Goal: Task Accomplishment & Management: Use online tool/utility

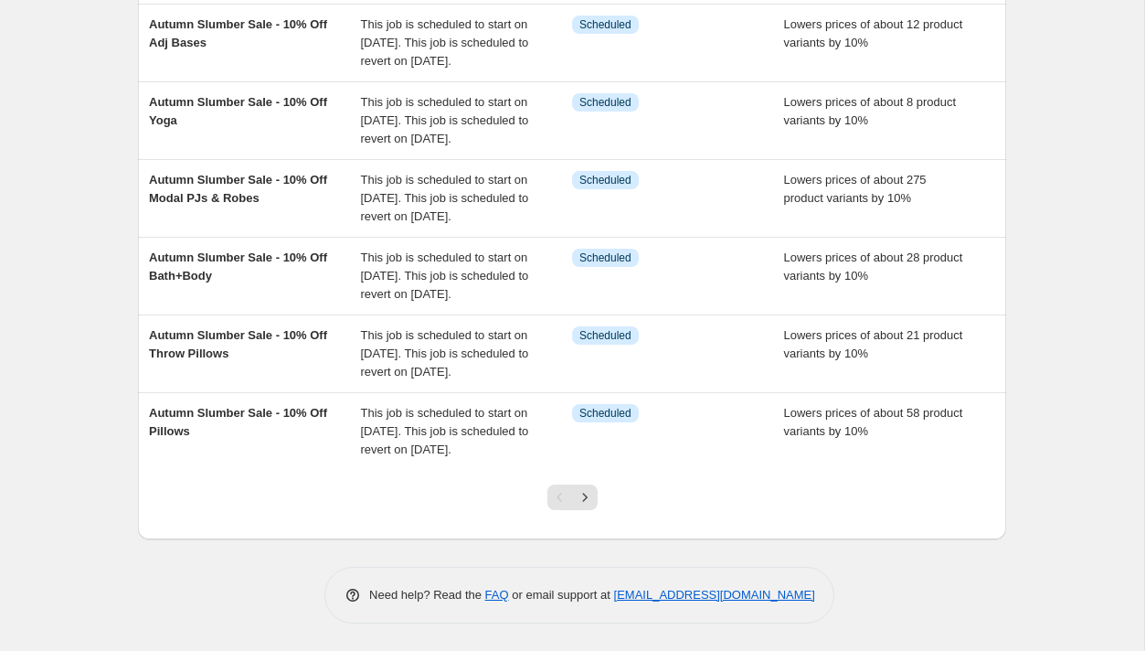
scroll to position [620, 0]
click at [588, 500] on icon "Next" at bounding box center [585, 497] width 18 height 18
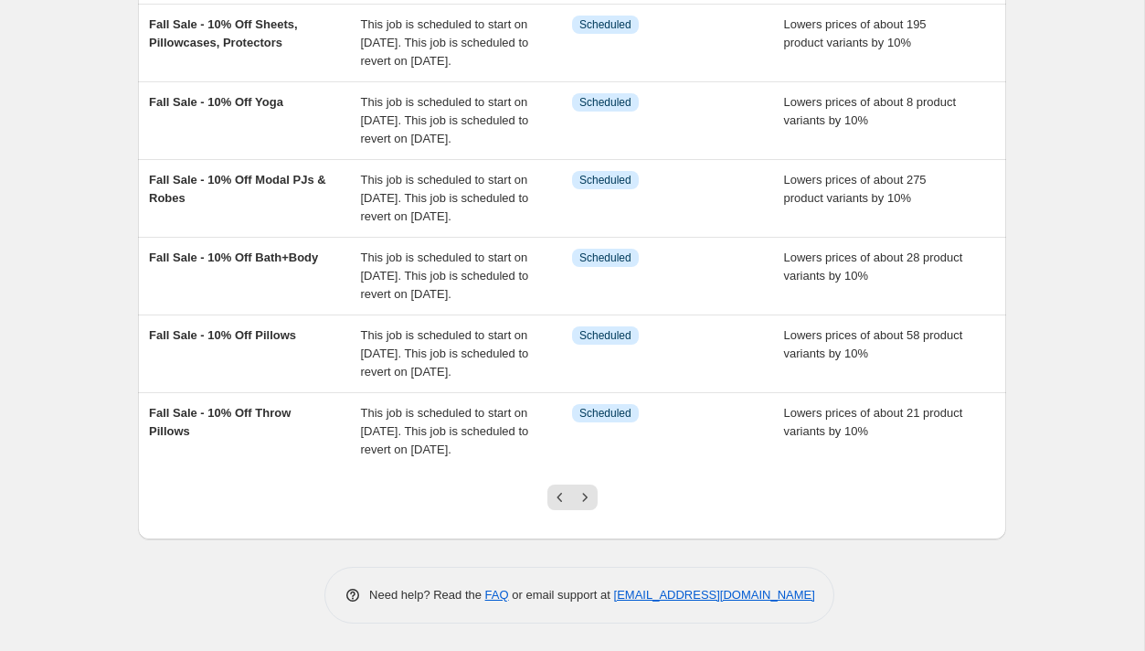
scroll to position [569, 0]
click at [587, 506] on icon "Next" at bounding box center [585, 497] width 18 height 18
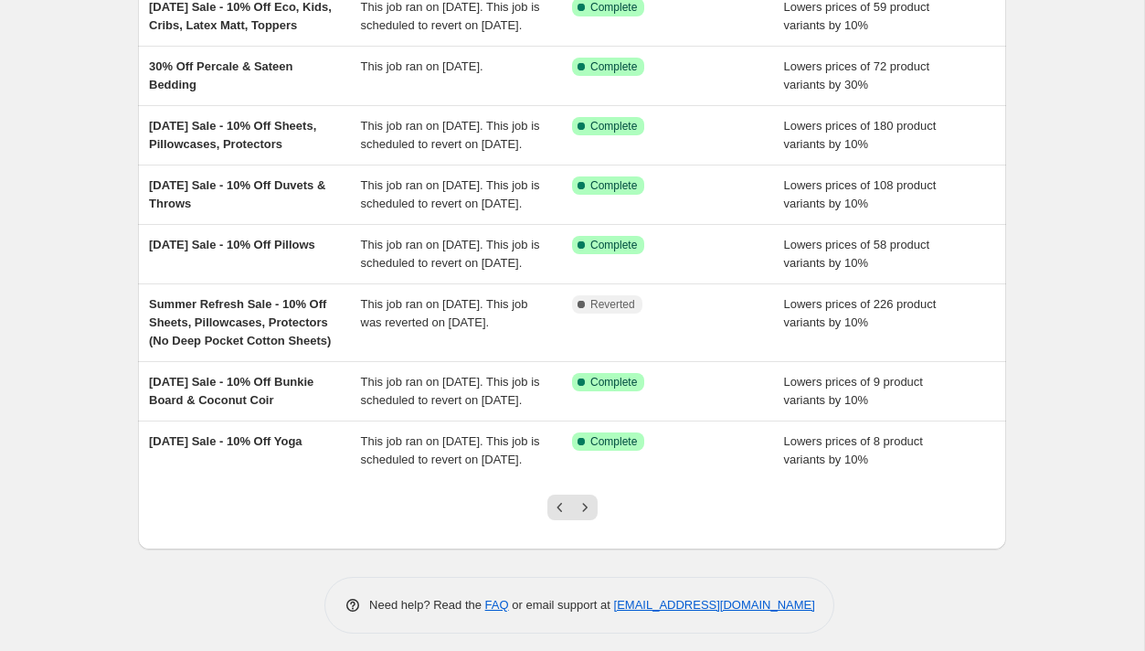
scroll to position [510, 0]
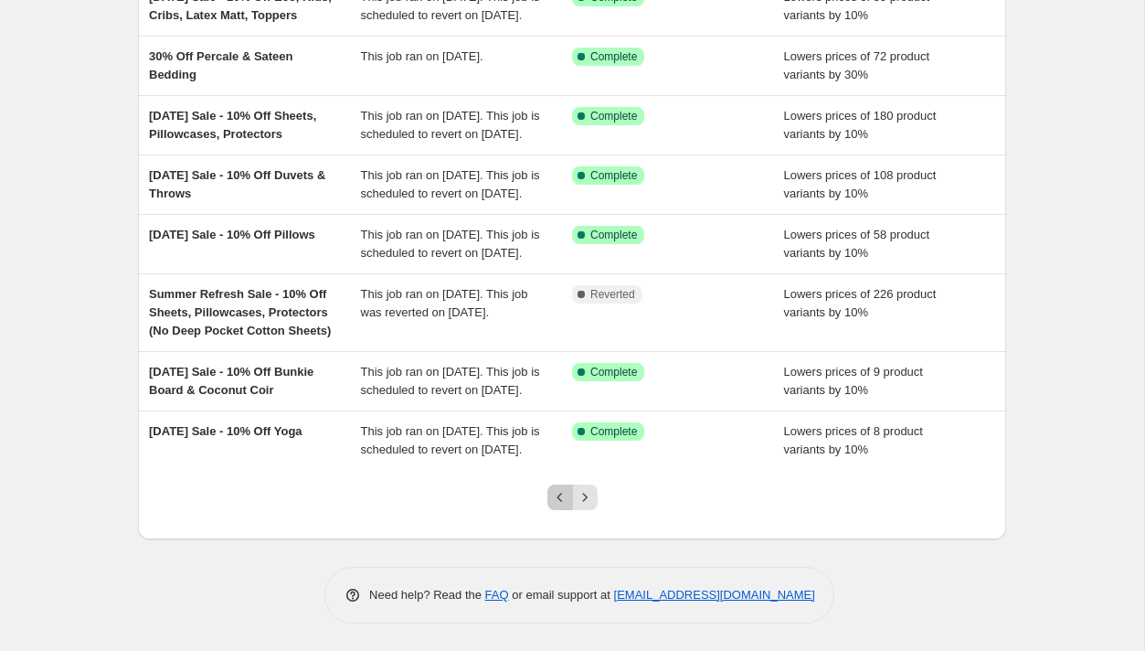
click at [561, 505] on icon "Previous" at bounding box center [560, 497] width 18 height 18
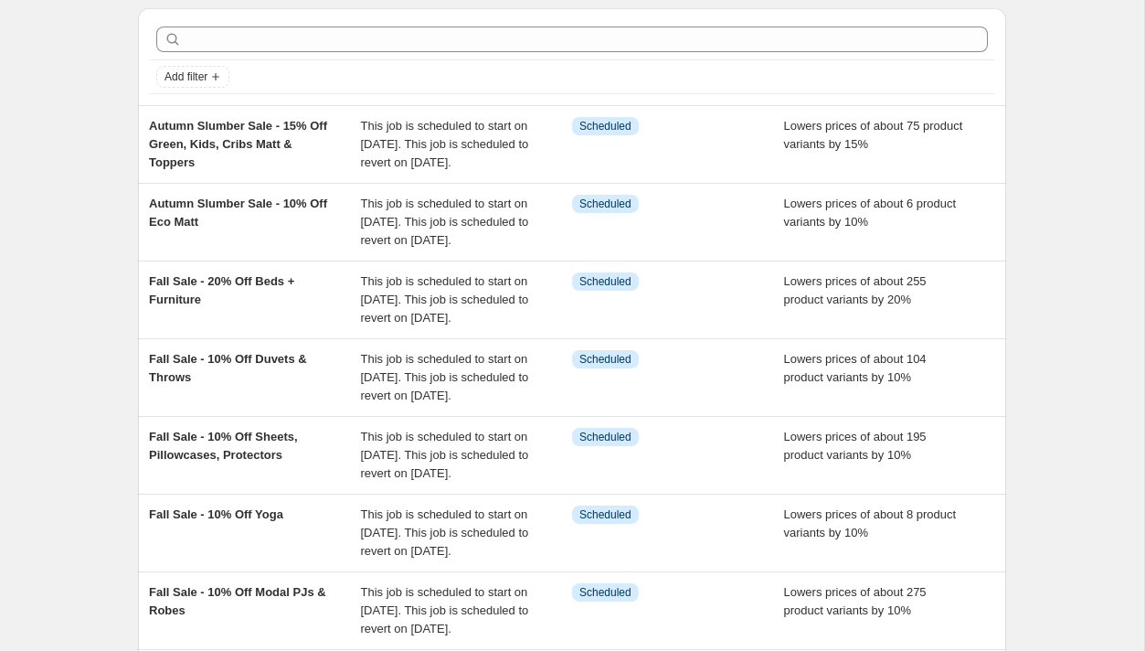
scroll to position [63, 0]
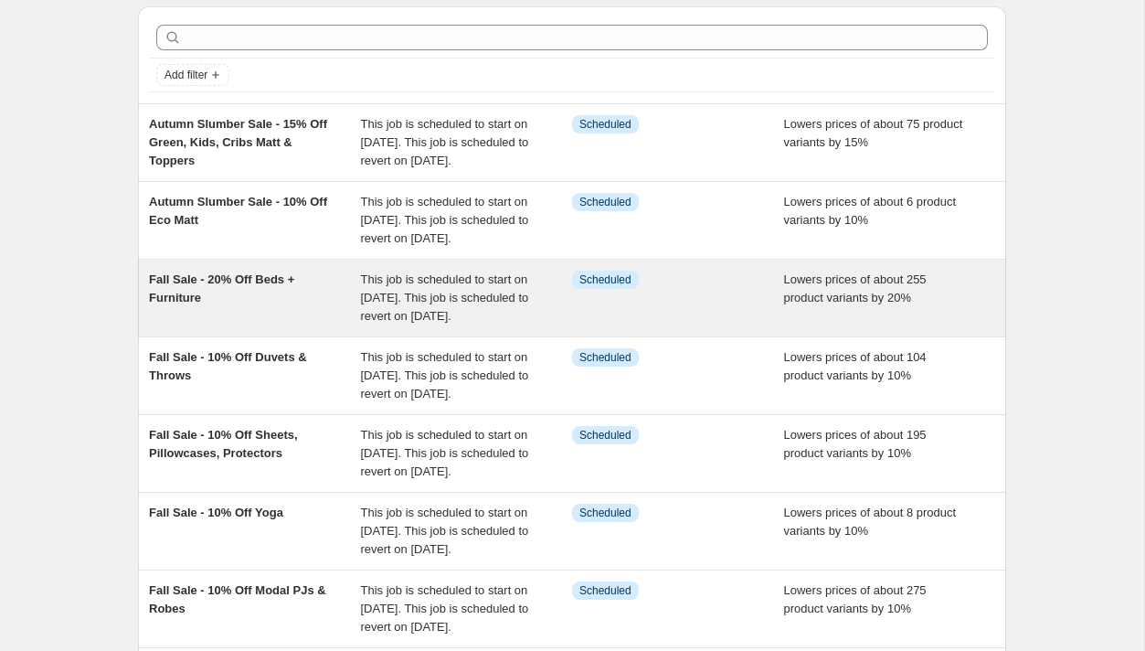
click at [332, 325] on div "Fall Sale - 20% Off Beds + Furniture" at bounding box center [255, 298] width 212 height 55
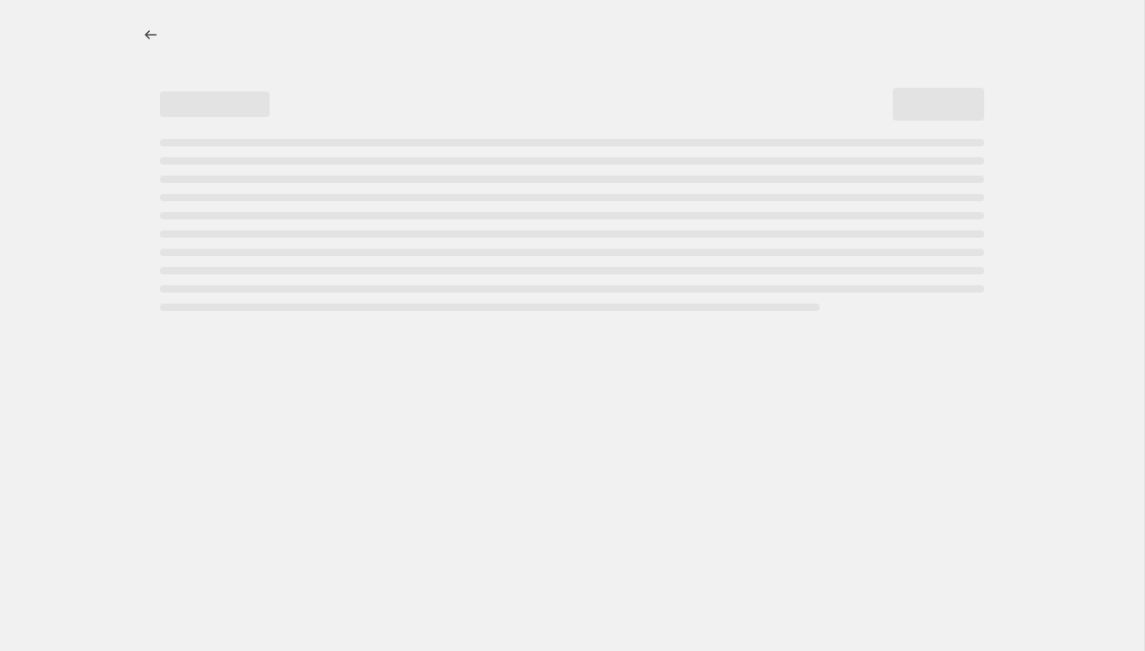
select select "percentage"
select select "not_equal"
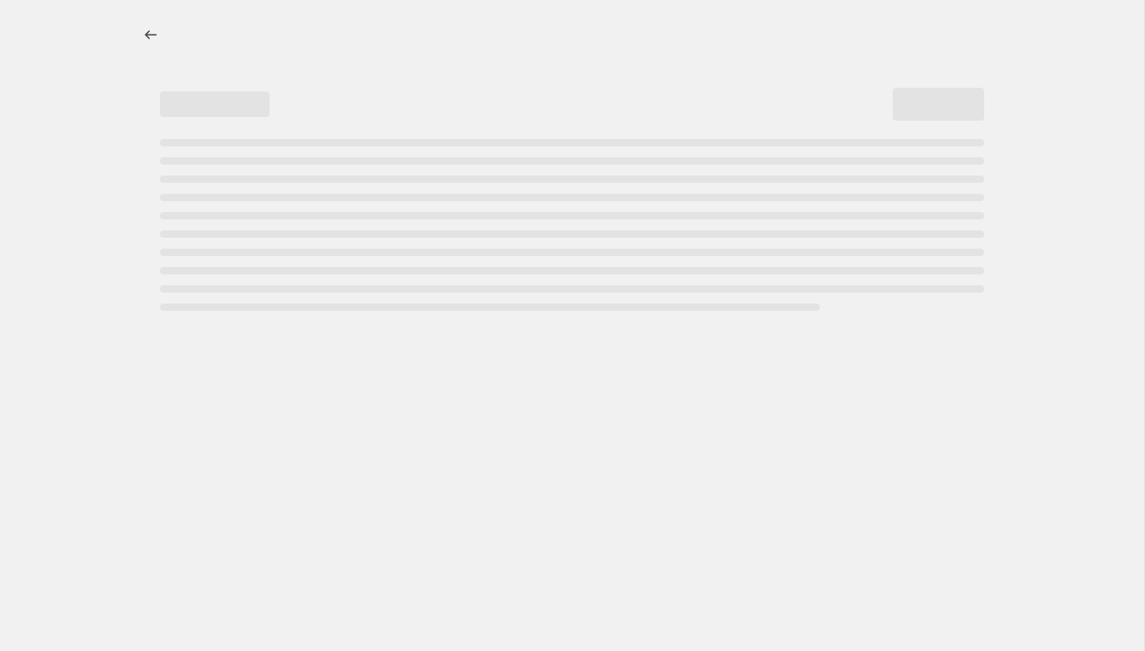
select select "not_equal"
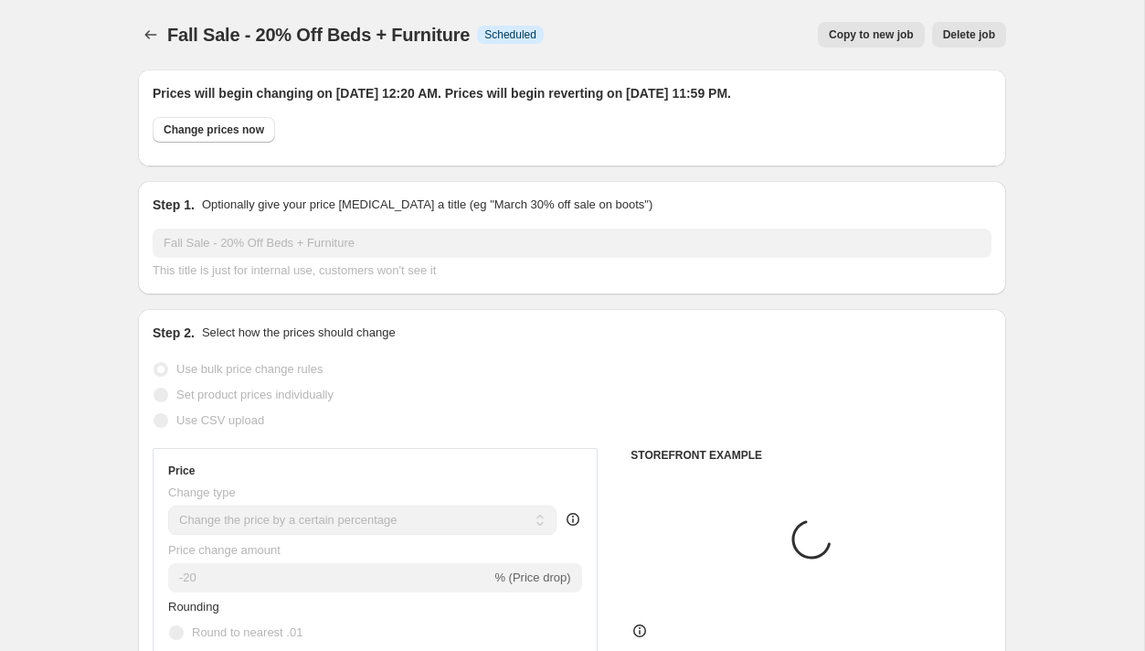
select select "collection"
select select "product"
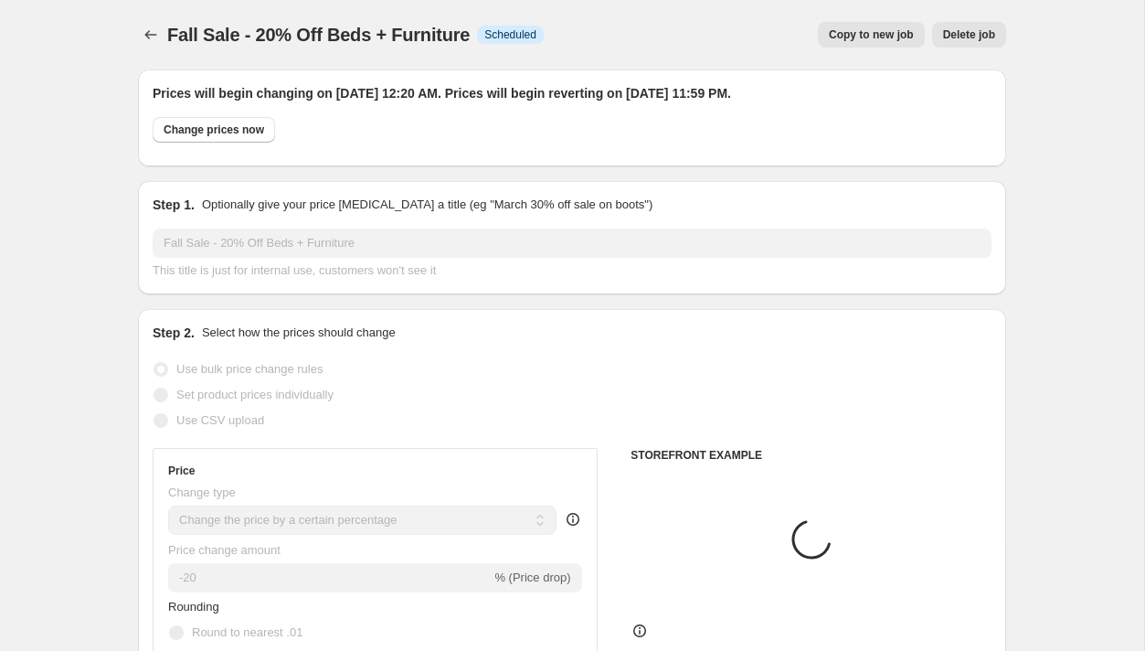
select select "product"
select select "product_type"
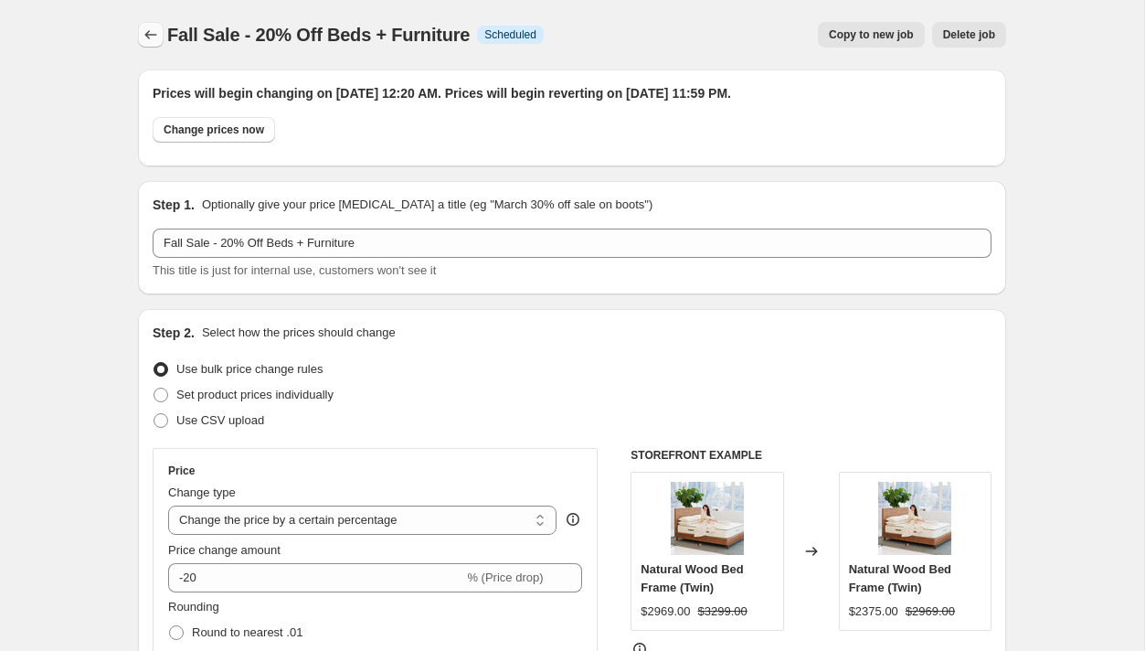
click at [151, 37] on icon "Price change jobs" at bounding box center [151, 35] width 18 height 18
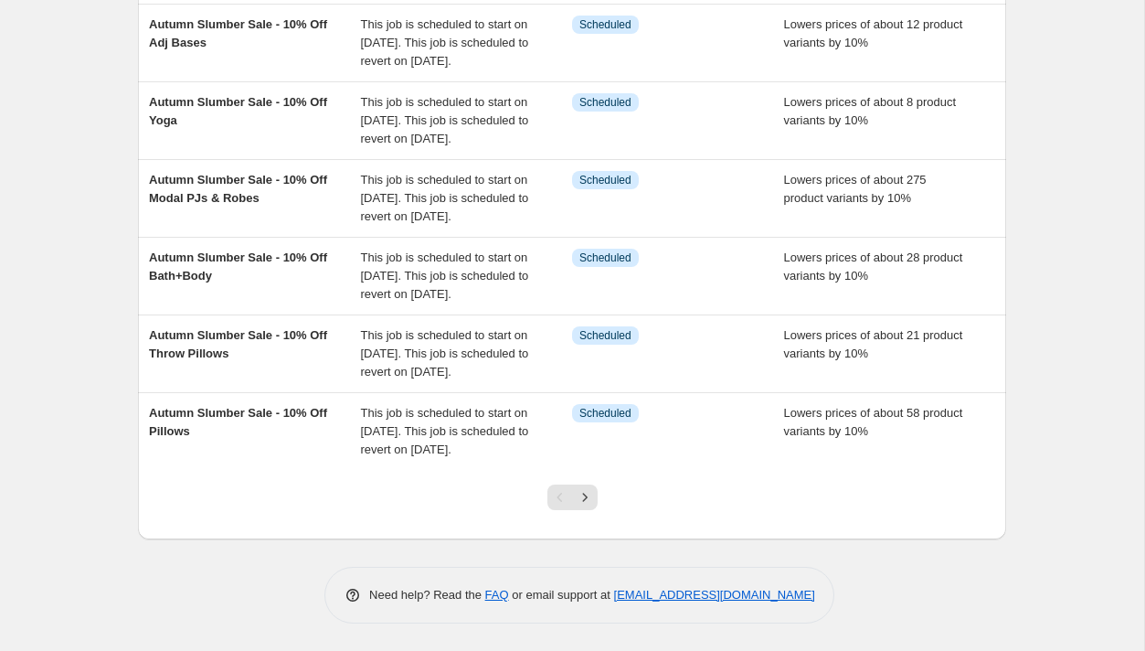
scroll to position [620, 0]
click at [590, 498] on icon "Next" at bounding box center [585, 497] width 18 height 18
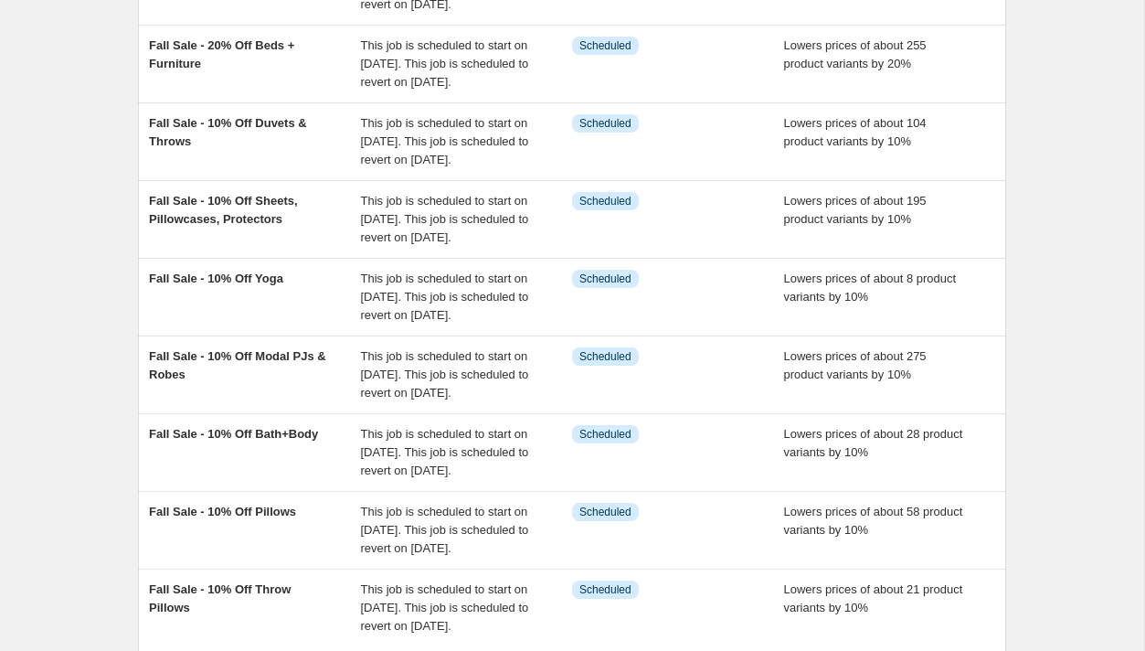
scroll to position [656, 0]
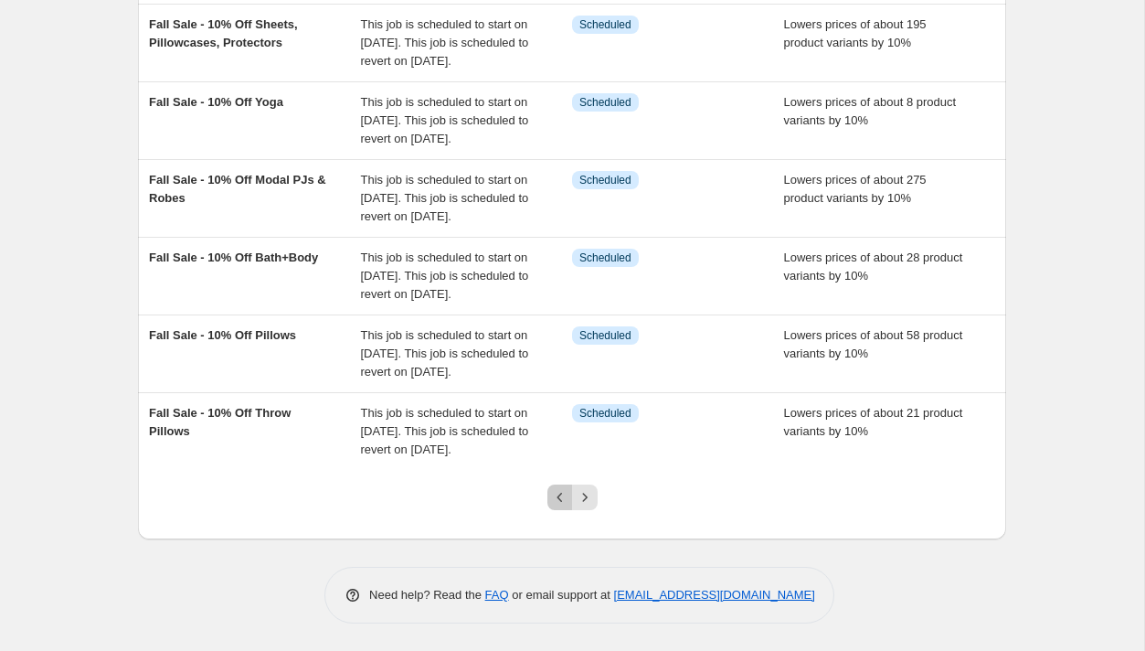
click at [561, 498] on icon "Previous" at bounding box center [560, 497] width 18 height 18
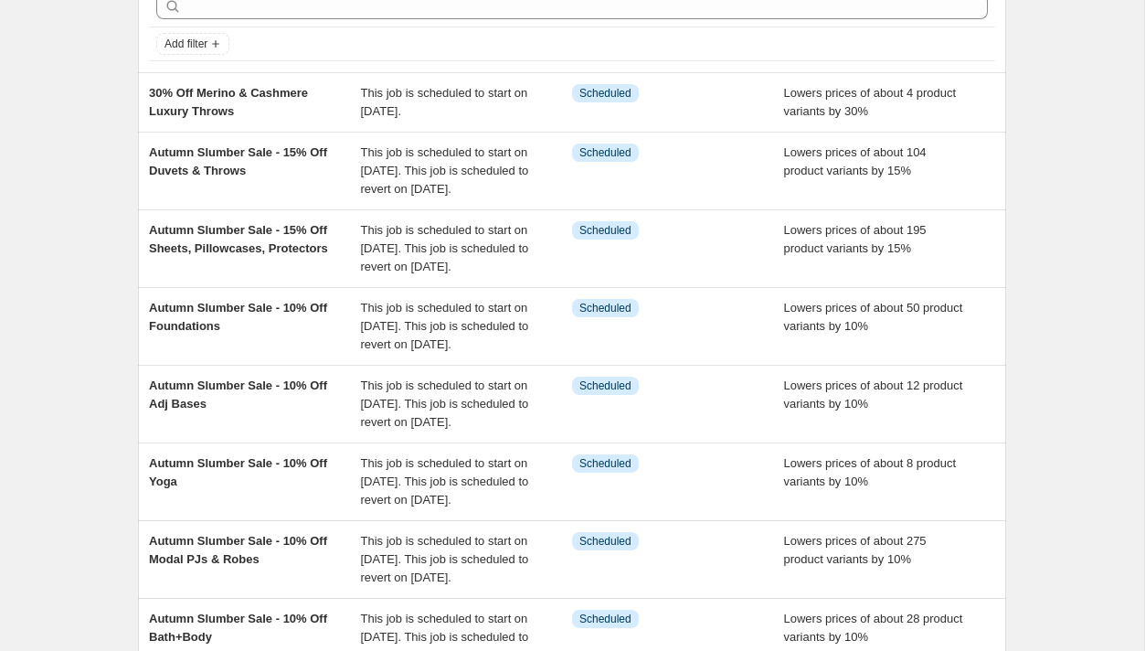
scroll to position [92, 0]
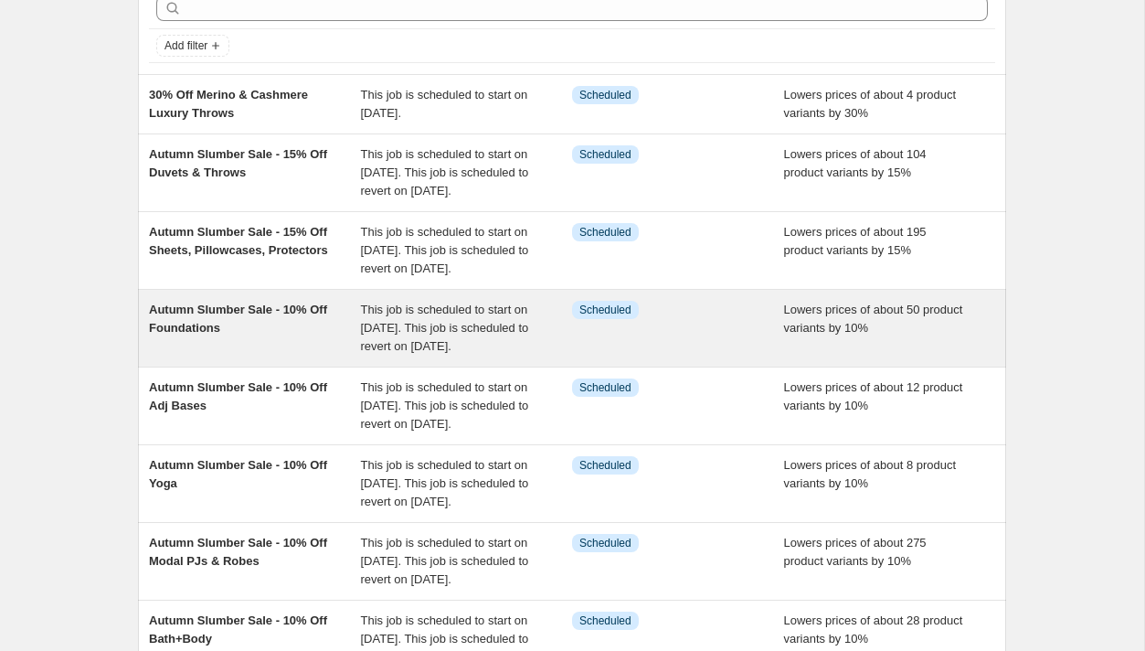
click at [279, 356] on div "Autumn Slumber Sale - 10% Off Foundations" at bounding box center [255, 328] width 212 height 55
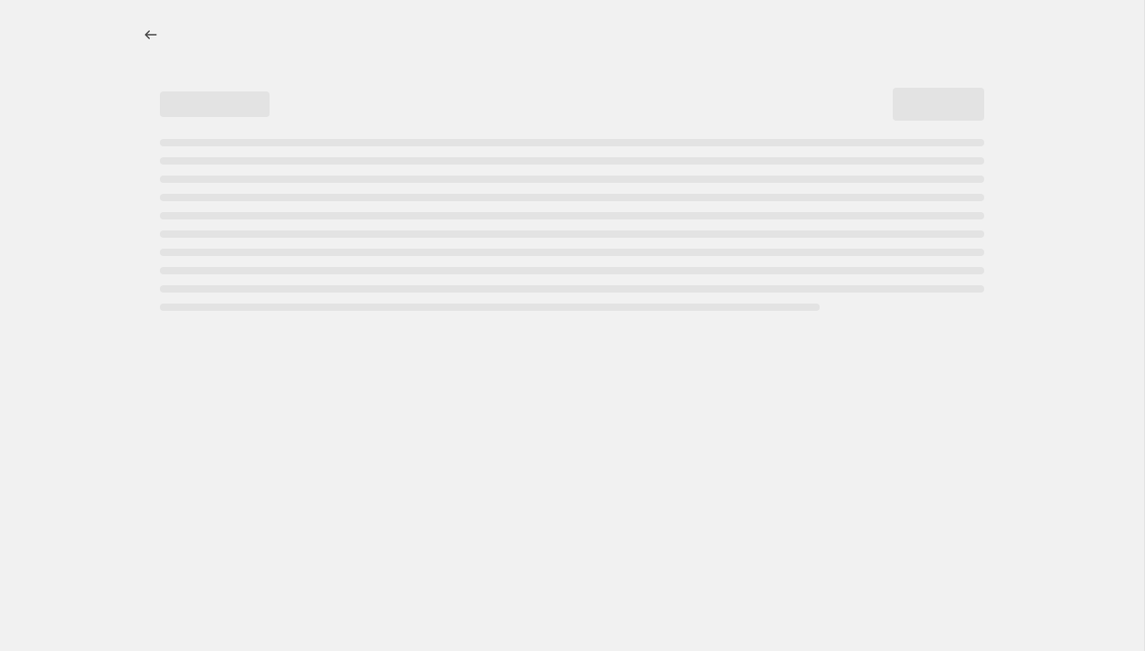
select select "percentage"
select select "product_status"
select select "product_type"
select select "title"
select select "not_equal"
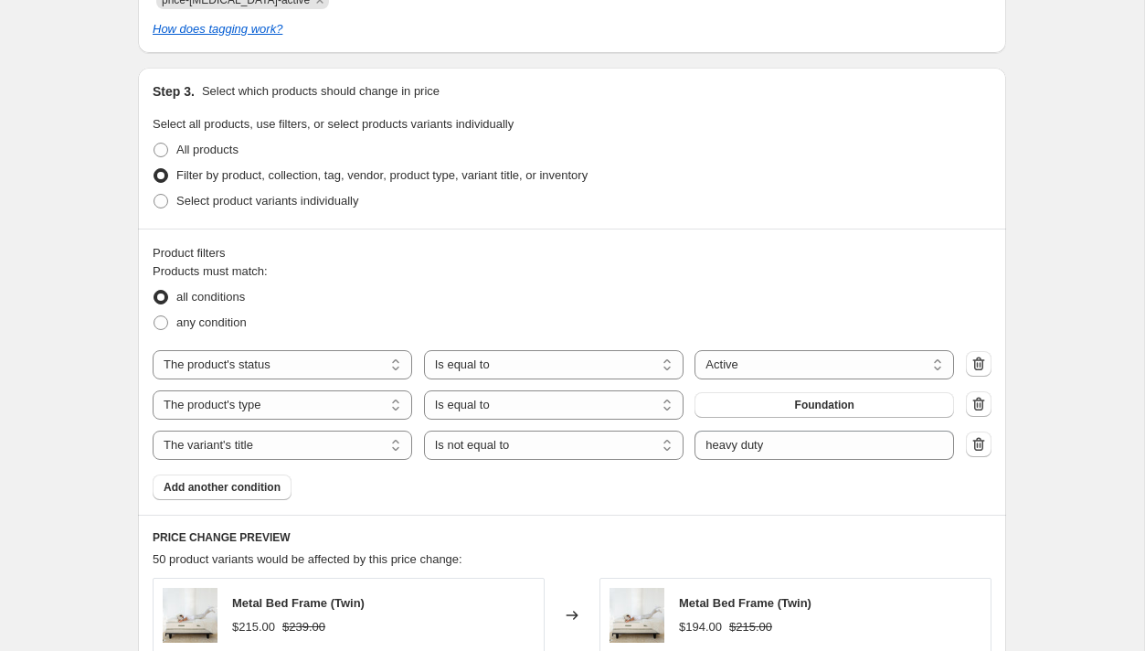
scroll to position [1060, 0]
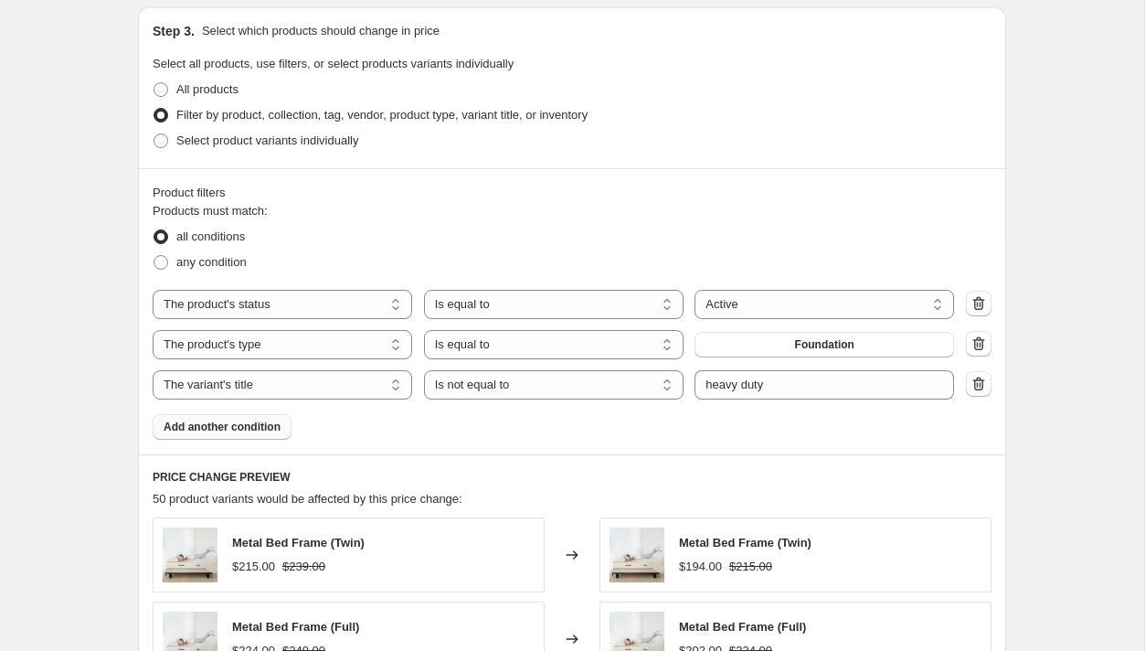
click at [203, 424] on span "Add another condition" at bounding box center [222, 427] width 117 height 15
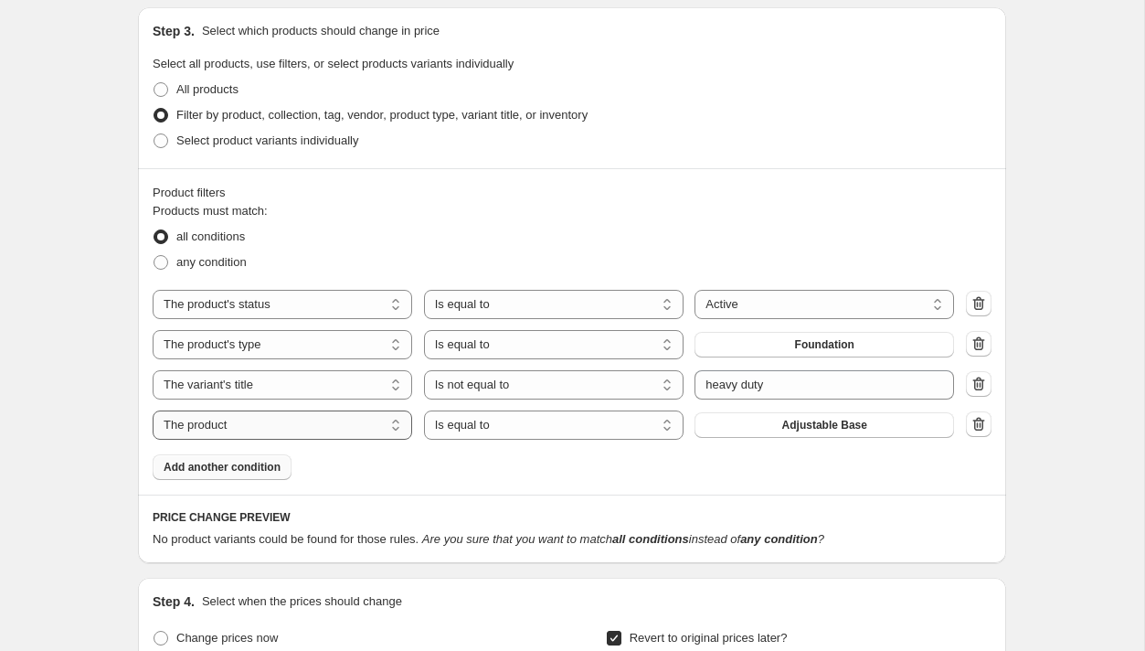
click at [395, 424] on select "The product The product's collection The product's tag The product's vendor The…" at bounding box center [283, 424] width 260 height 29
click at [153, 410] on select "The product The product's collection The product's tag The product's vendor The…" at bounding box center [283, 424] width 260 height 29
click at [579, 430] on select "Is equal to Is not equal to" at bounding box center [554, 424] width 260 height 29
select select "not_equal"
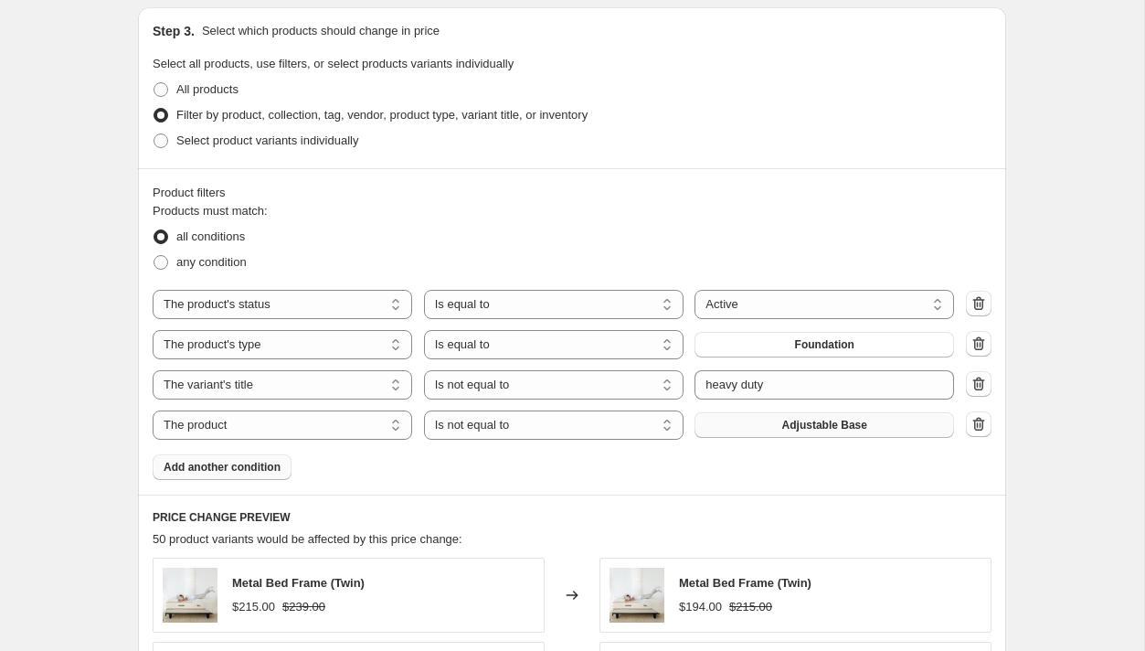
click at [817, 423] on span "Adjustable Base" at bounding box center [824, 425] width 85 height 15
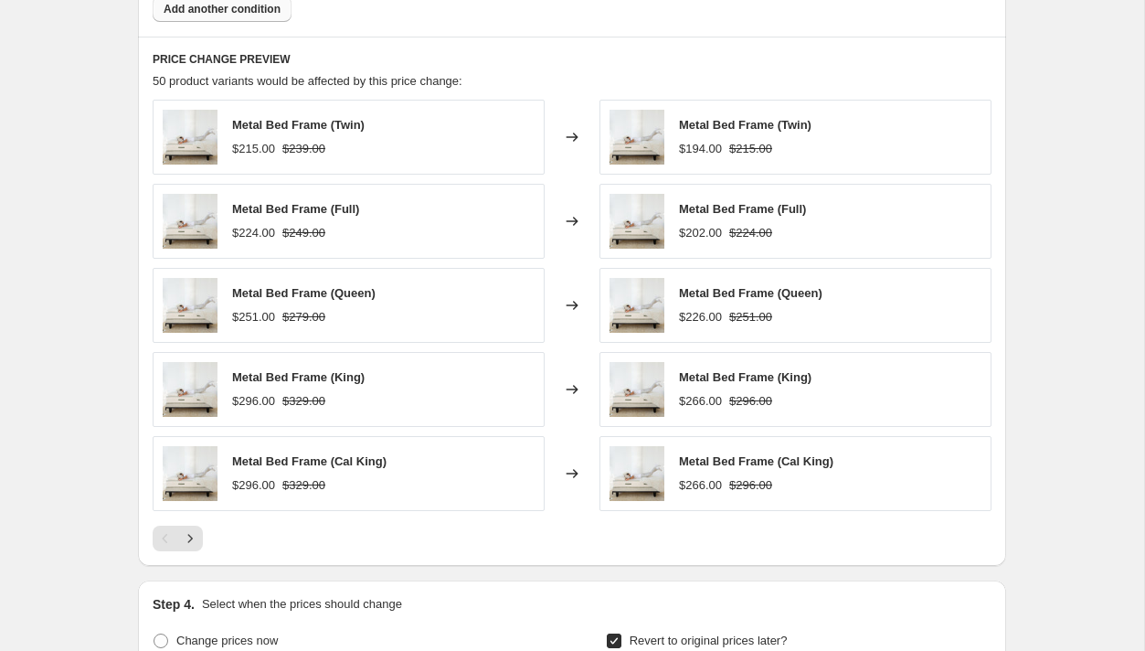
scroll to position [2029, 0]
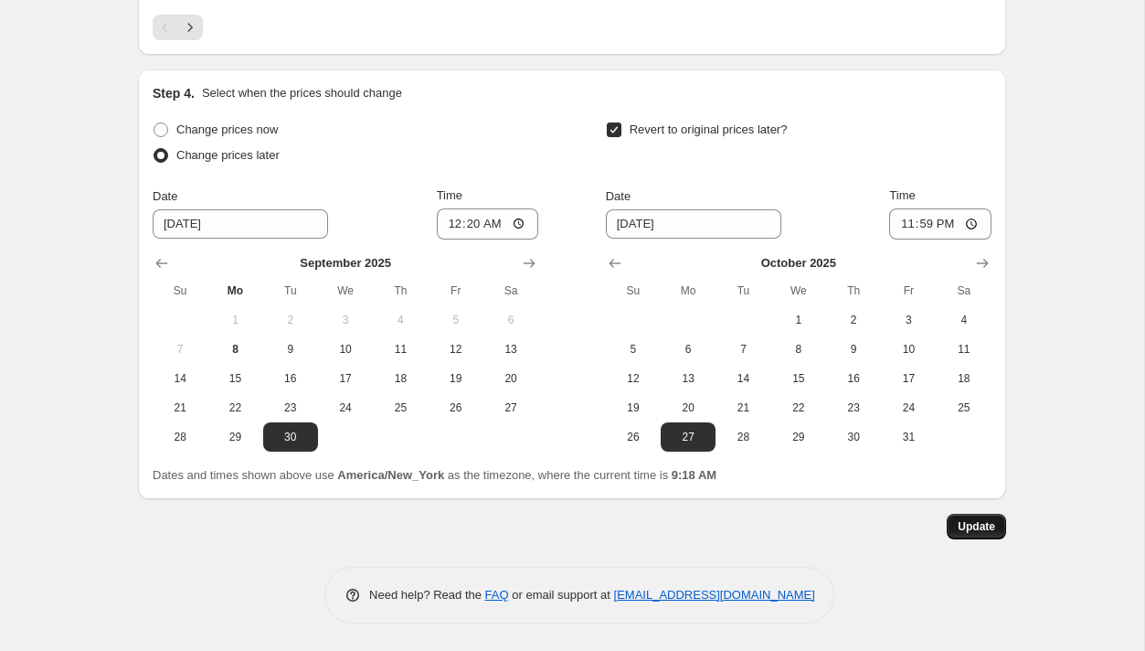
click at [958, 533] on span "Update" at bounding box center [976, 526] width 37 height 15
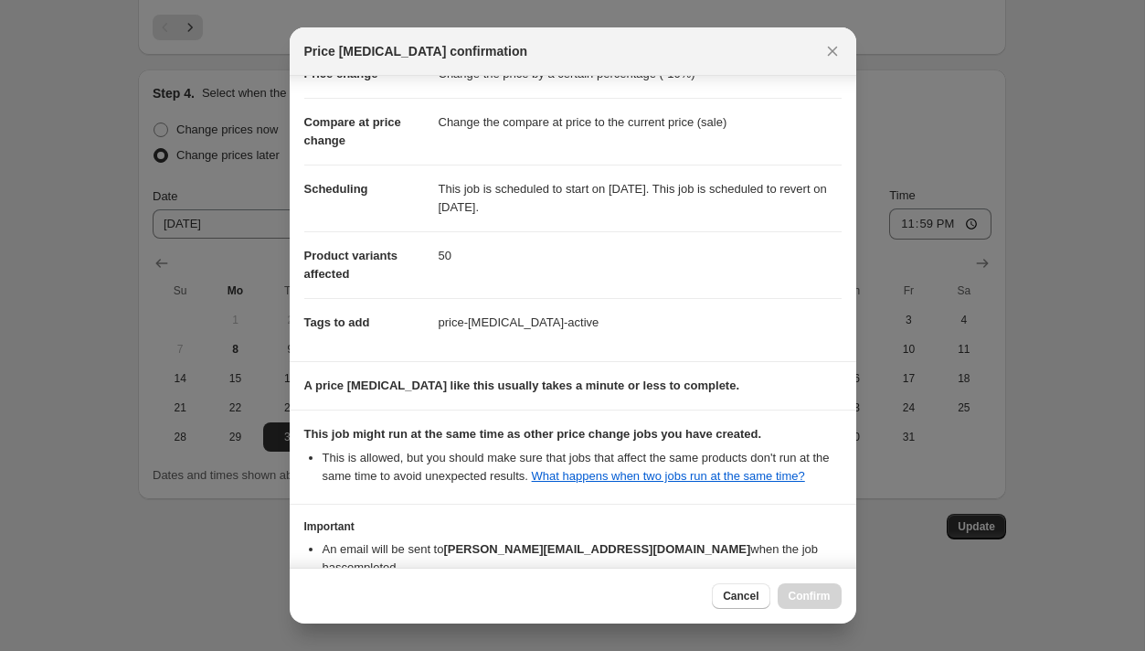
scroll to position [182, 0]
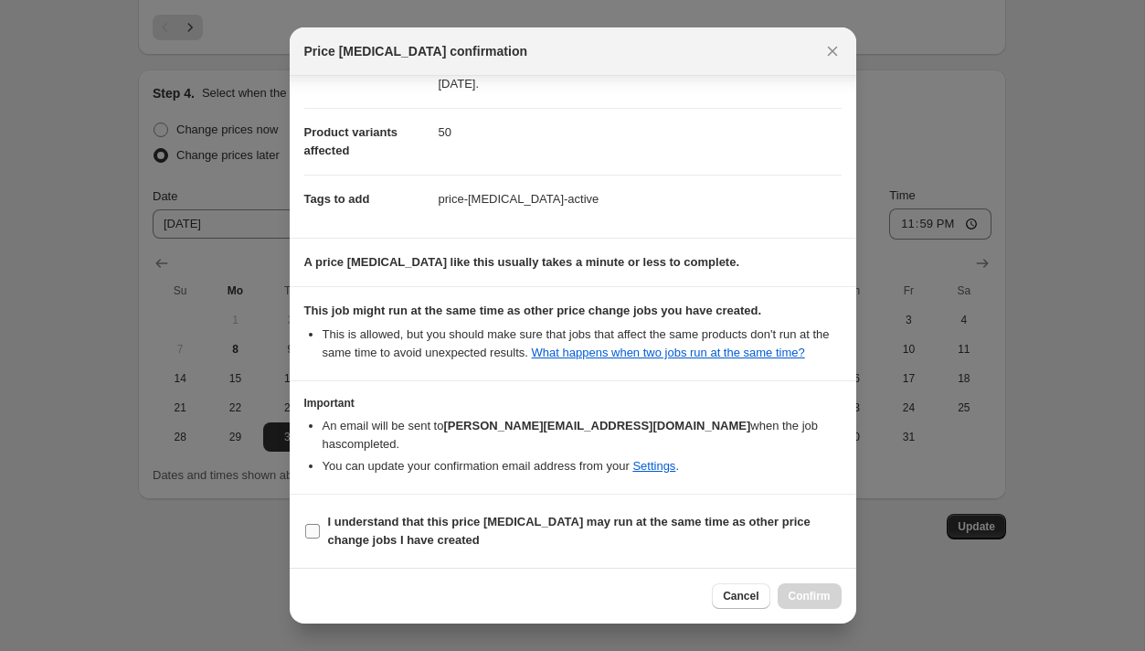
click at [311, 536] on input "I understand that this price [MEDICAL_DATA] may run at the same time as other p…" at bounding box center [312, 531] width 15 height 15
checkbox input "true"
click at [796, 592] on span "Confirm" at bounding box center [810, 596] width 42 height 15
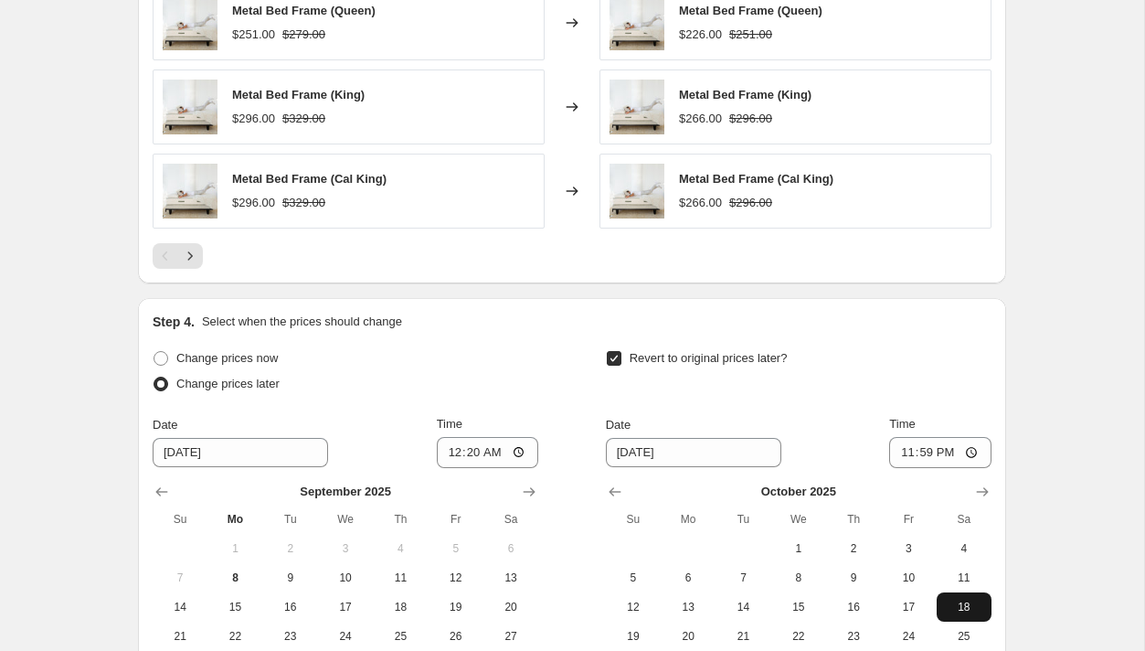
scroll to position [2029, 0]
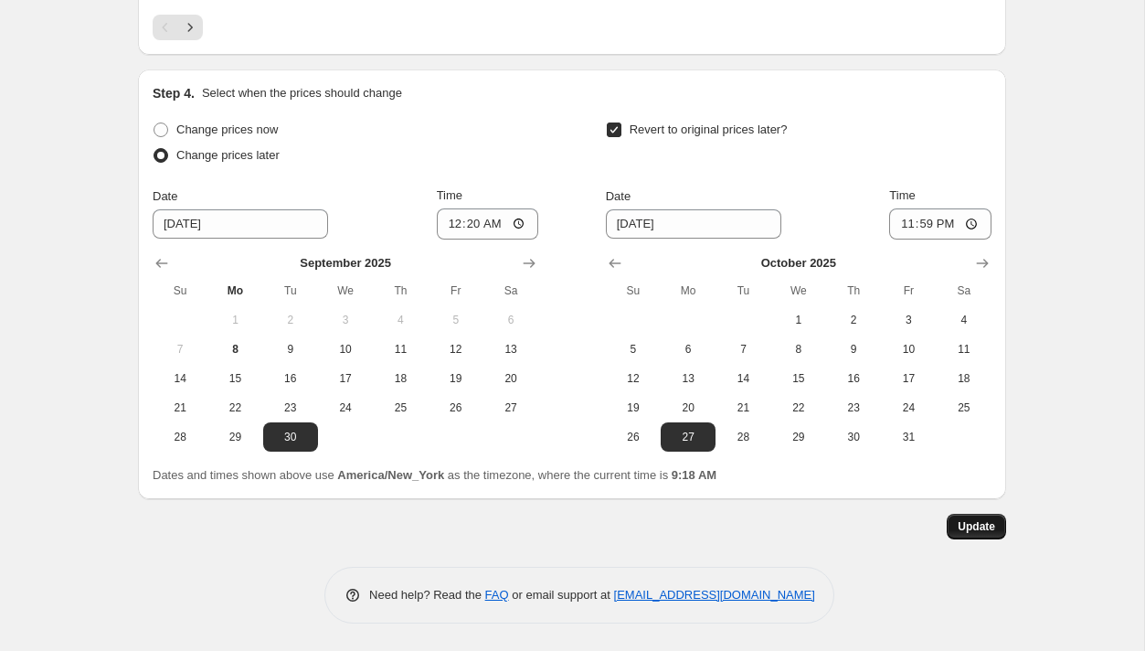
click at [973, 526] on span "Update" at bounding box center [976, 526] width 37 height 15
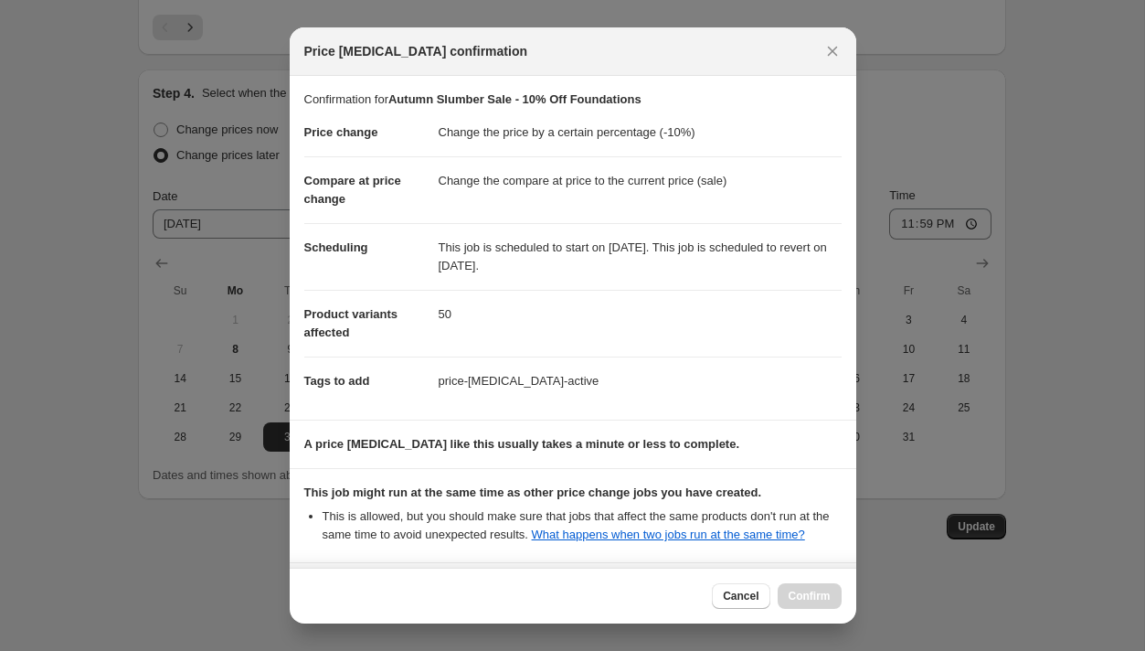
scroll to position [182, 0]
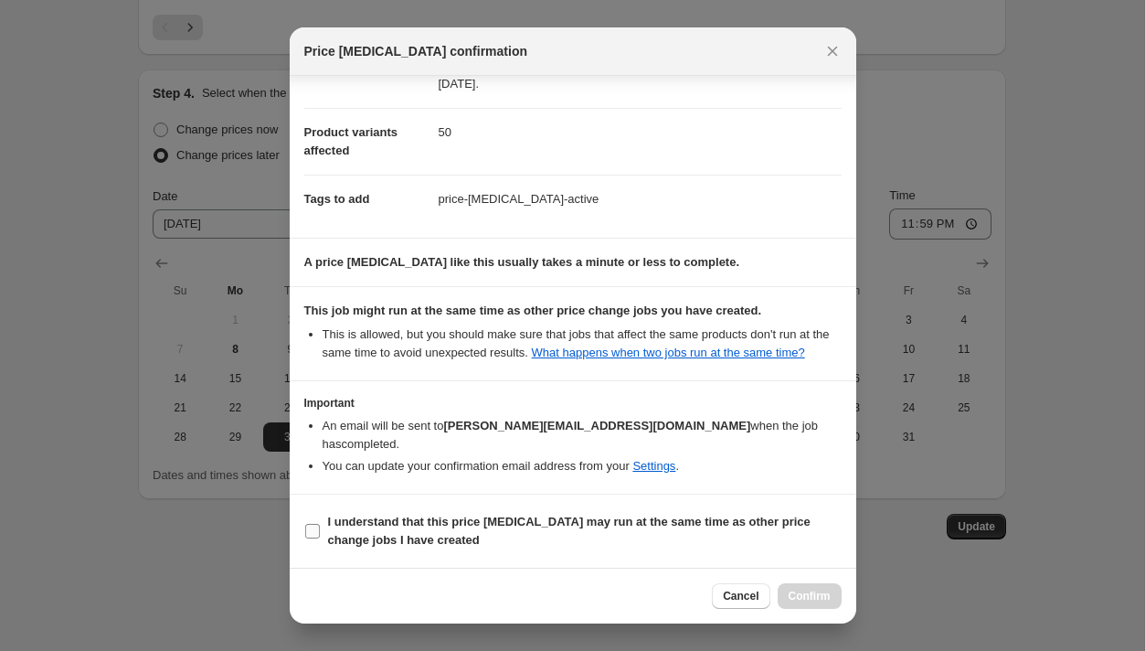
click at [314, 531] on input "I understand that this price [MEDICAL_DATA] may run at the same time as other p…" at bounding box center [312, 531] width 15 height 15
checkbox input "true"
click at [819, 598] on span "Confirm" at bounding box center [810, 596] width 42 height 15
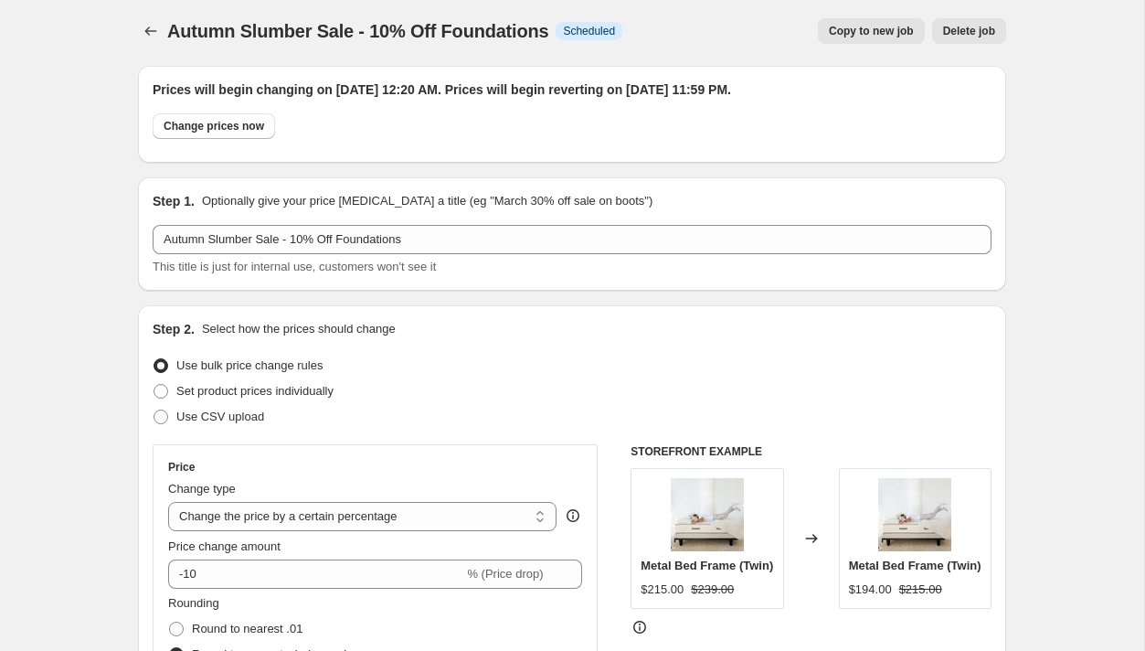
scroll to position [0, 0]
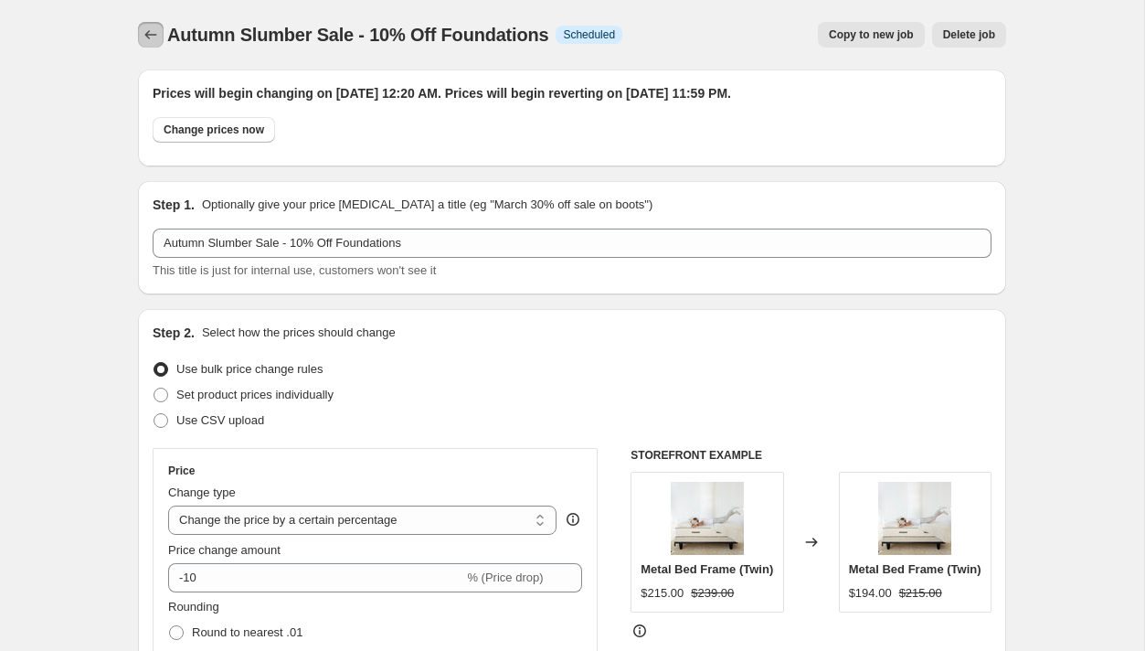
click at [143, 30] on icon "Price change jobs" at bounding box center [151, 35] width 18 height 18
